Goal: Task Accomplishment & Management: Use online tool/utility

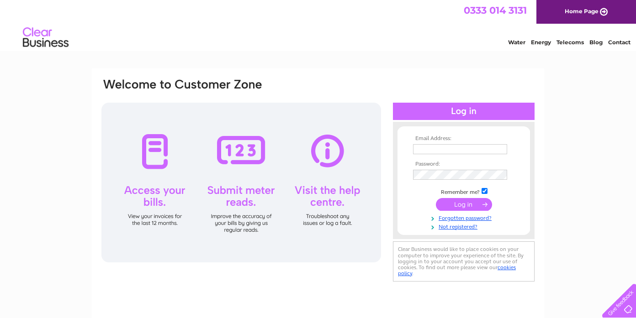
type input "tonywalker3@hotmail.com"
click at [454, 203] on input "submit" at bounding box center [464, 204] width 56 height 13
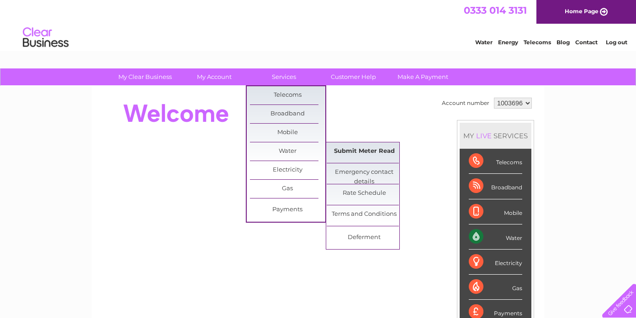
click at [345, 149] on link "Submit Meter Read" at bounding box center [364, 151] width 75 height 18
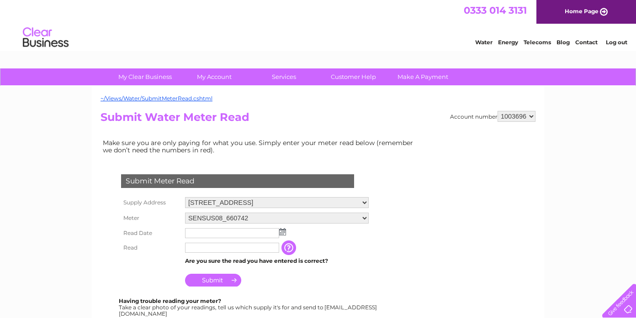
click at [203, 232] on input "text" at bounding box center [232, 233] width 94 height 10
click at [285, 232] on img at bounding box center [282, 231] width 7 height 7
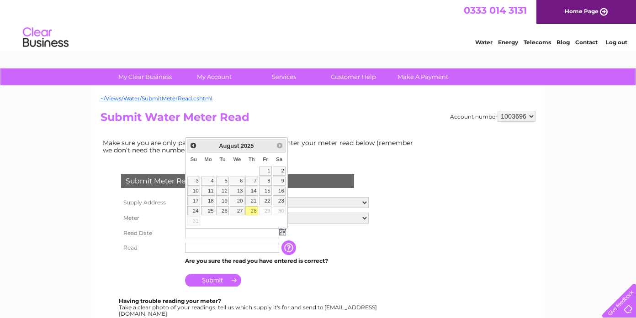
click at [253, 210] on link "28" at bounding box center [251, 210] width 13 height 9
type input "[DATE]"
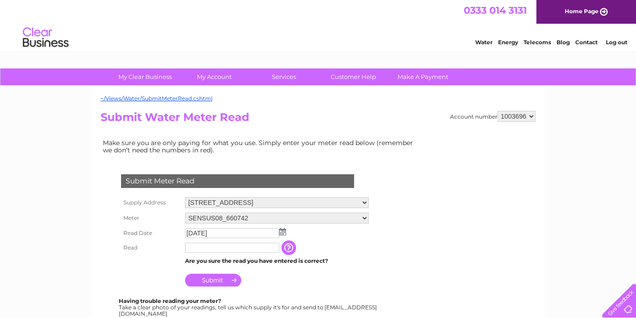
click at [196, 247] on input "text" at bounding box center [232, 248] width 94 height 10
click at [192, 248] on input "text" at bounding box center [232, 248] width 95 height 11
type input "176"
click at [206, 280] on input "Submit" at bounding box center [213, 280] width 56 height 13
